Goal: Information Seeking & Learning: Learn about a topic

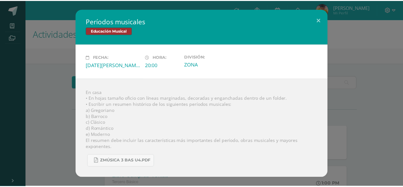
scroll to position [159, 0]
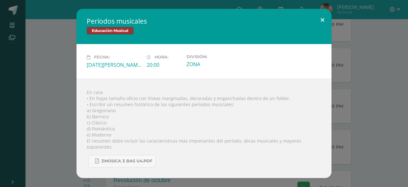
click at [326, 21] on button at bounding box center [323, 20] width 18 height 22
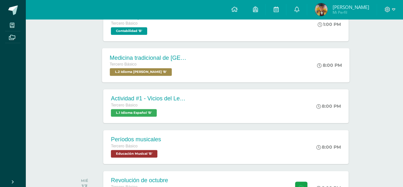
click at [194, 58] on div "Medicina tradicional de Guatemala Tercero Básico L.2 Idioma Maya Kaqchikel 'B'" at bounding box center [148, 65] width 93 height 34
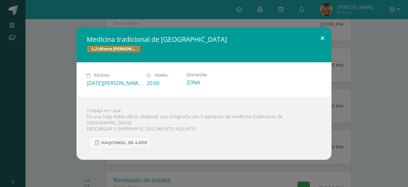
drag, startPoint x: 129, startPoint y: 112, endPoint x: 315, endPoint y: 39, distance: 200.4
click at [317, 39] on button at bounding box center [323, 38] width 18 height 22
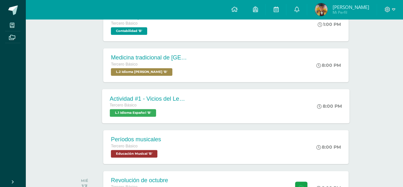
click at [156, 98] on div "Actividad #1 - Vicios del LenguaJe" at bounding box center [148, 98] width 77 height 7
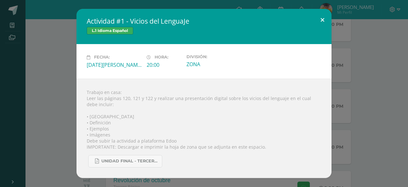
click at [325, 23] on button at bounding box center [323, 20] width 18 height 22
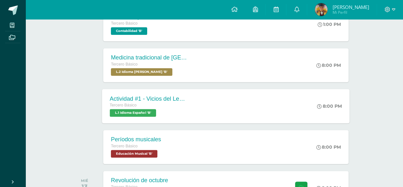
click at [221, 108] on div "Actividad #1 - Vicios del LenguaJe Tercero Básico L.1 Idioma Español 'B' 8:00 P…" at bounding box center [226, 106] width 248 height 34
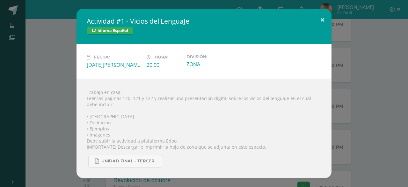
click at [322, 21] on button at bounding box center [323, 20] width 18 height 22
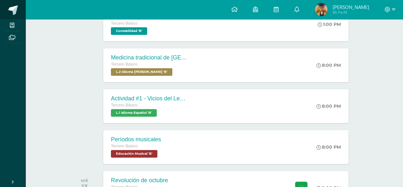
click at [13, 9] on span at bounding box center [13, 10] width 10 height 10
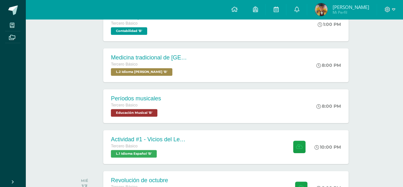
scroll to position [191, 0]
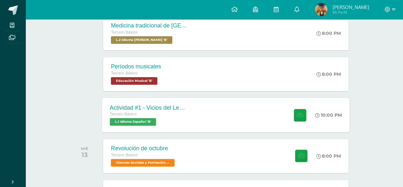
click at [129, 118] on span "L.1 Idioma Español 'B'" at bounding box center [133, 122] width 46 height 8
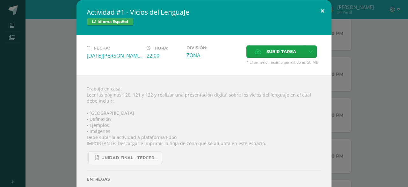
click at [318, 11] on button at bounding box center [323, 11] width 18 height 22
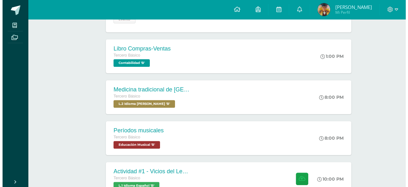
scroll to position [159, 0]
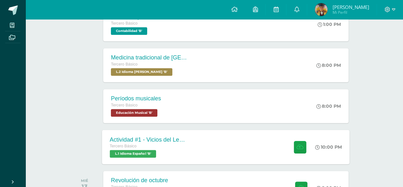
click at [144, 154] on span "L.1 Idioma Español 'B'" at bounding box center [133, 154] width 46 height 8
